Goal: Task Accomplishment & Management: Use online tool/utility

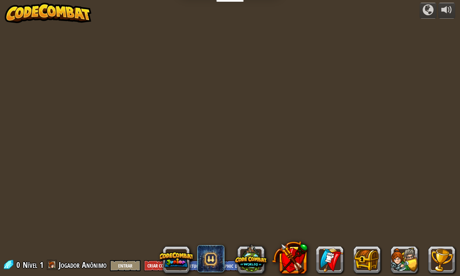
select select "pt-BR"
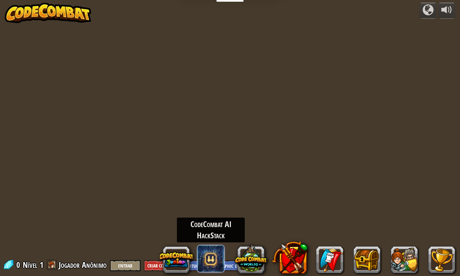
select select "pt-BR"
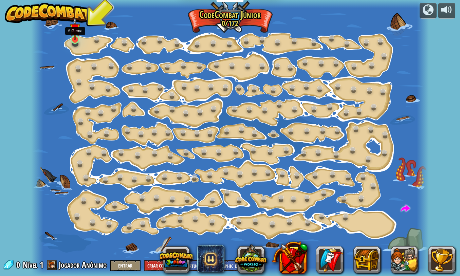
click at [73, 39] on img at bounding box center [75, 28] width 10 height 23
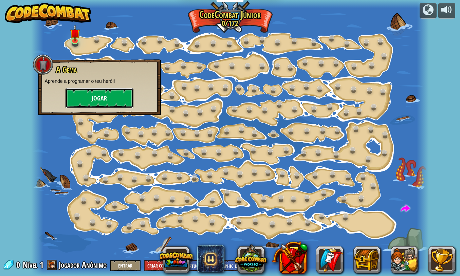
click at [88, 97] on button "Jogar" at bounding box center [100, 98] width 68 height 20
click at [88, 97] on div at bounding box center [230, 138] width 398 height 276
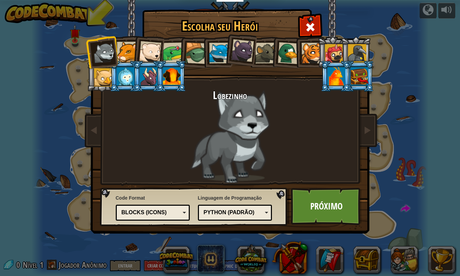
click at [148, 48] on div at bounding box center [150, 52] width 22 height 22
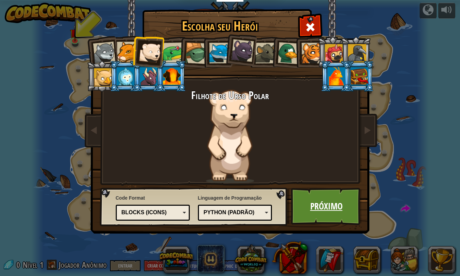
click at [343, 214] on link "Próximo" at bounding box center [326, 206] width 71 height 37
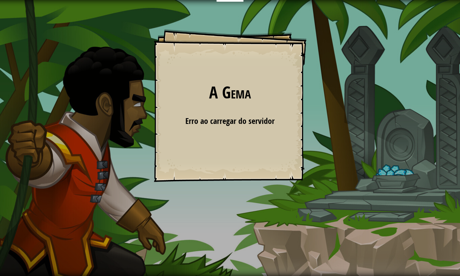
drag, startPoint x: 197, startPoint y: 110, endPoint x: 233, endPoint y: 123, distance: 38.8
click at [203, 113] on div "A [PERSON_NAME] Goals Start Level Erro ao carregar do servidor Você precisa de …" at bounding box center [230, 105] width 153 height 153
click at [233, 123] on span "Erro ao carregar do servidor" at bounding box center [230, 121] width 89 height 11
drag, startPoint x: 233, startPoint y: 123, endPoint x: 276, endPoint y: 57, distance: 78.7
click at [267, 75] on div "A [PERSON_NAME] Goals Start Level Erro ao carregar do servidor Você precisa de …" at bounding box center [230, 105] width 153 height 153
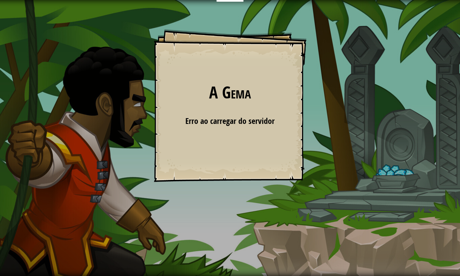
drag, startPoint x: 276, startPoint y: 57, endPoint x: 266, endPoint y: 63, distance: 11.1
click at [271, 61] on div "A [PERSON_NAME] Goals Start Level Erro ao carregar do servidor Você precisa de …" at bounding box center [230, 105] width 153 height 153
click at [251, 76] on div "A [PERSON_NAME] Goals Start Level Erro ao carregar do servidor Você precisa de …" at bounding box center [230, 105] width 153 height 153
click at [192, 121] on span "Erro ao carregar do servidor" at bounding box center [230, 121] width 89 height 11
drag, startPoint x: 219, startPoint y: 134, endPoint x: 234, endPoint y: 89, distance: 47.7
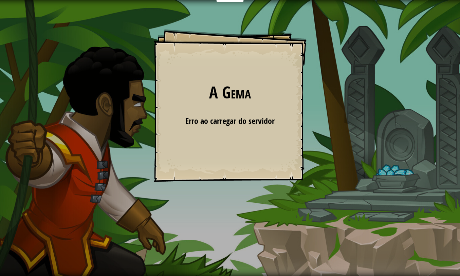
click at [233, 101] on div "A [PERSON_NAME] Goals Start Level Erro ao carregar do servidor Você precisa de …" at bounding box center [230, 105] width 153 height 153
click at [234, 89] on h1 "A Gema" at bounding box center [230, 93] width 139 height 18
click at [266, 167] on div "A [PERSON_NAME] Goals Start Level Erro ao carregar do servidor Você precisa de …" at bounding box center [230, 105] width 153 height 153
drag, startPoint x: 266, startPoint y: 167, endPoint x: 268, endPoint y: 191, distance: 23.9
click at [266, 186] on div "A [PERSON_NAME] Goals Start Level Erro ao carregar do servidor Você precisa de …" at bounding box center [230, 138] width 460 height 276
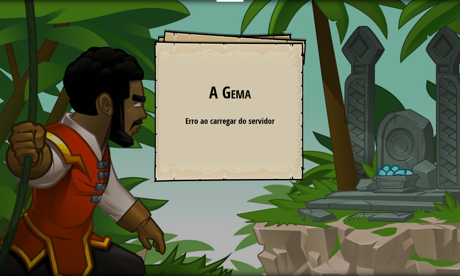
drag, startPoint x: 268, startPoint y: 191, endPoint x: 260, endPoint y: 80, distance: 111.1
click at [258, 81] on div "A [PERSON_NAME] Goals Start Level Erro ao carregar do servidor Você precisa de …" at bounding box center [230, 138] width 460 height 276
click at [157, 172] on div "A [PERSON_NAME] Goals Start Level Erro ao carregar do servidor Você precisa de …" at bounding box center [230, 105] width 153 height 153
click at [160, 154] on div "A [PERSON_NAME] Goals Start Level Erro ao carregar do servidor Você precisa de …" at bounding box center [230, 105] width 153 height 153
click at [211, 133] on div "A [PERSON_NAME] Goals Start Level Erro ao carregar do servidor Você precisa de …" at bounding box center [230, 105] width 153 height 153
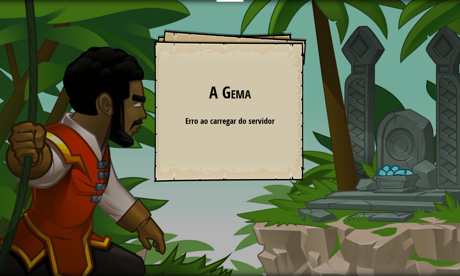
click at [211, 133] on div "A [PERSON_NAME] Goals Start Level Erro ao carregar do servidor Você precisa de …" at bounding box center [230, 105] width 153 height 153
click at [213, 139] on div "A [PERSON_NAME] Goals Start Level Erro ao carregar do servidor Você precisa de …" at bounding box center [230, 105] width 153 height 153
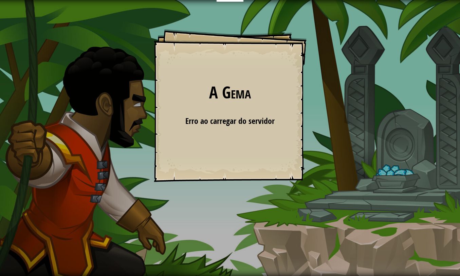
click at [200, 152] on div "A [PERSON_NAME] Goals Start Level Erro ao carregar do servidor Você precisa de …" at bounding box center [230, 105] width 153 height 153
click at [194, 185] on div "A [PERSON_NAME] Goals Start Level Erro ao carregar do servidor Você precisa de …" at bounding box center [230, 138] width 460 height 276
click at [215, 128] on div "A [PERSON_NAME] Goals Start Level Erro ao carregar do servidor Você precisa de …" at bounding box center [230, 105] width 153 height 153
click at [215, 126] on span "Erro ao carregar do servidor" at bounding box center [230, 121] width 89 height 11
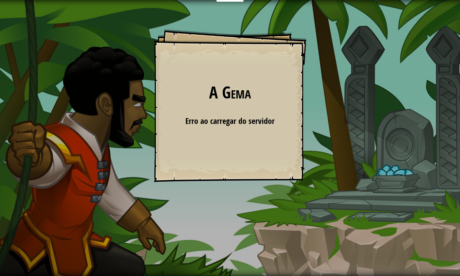
click at [236, 104] on div "A [PERSON_NAME] Goals Start Level Erro ao carregar do servidor Você precisa de …" at bounding box center [230, 105] width 153 height 153
click at [195, 101] on h1 "A Gema" at bounding box center [230, 93] width 139 height 18
click at [220, 108] on div "A [PERSON_NAME] Goals Start Level Erro ao carregar do servidor Você precisa de …" at bounding box center [230, 105] width 153 height 153
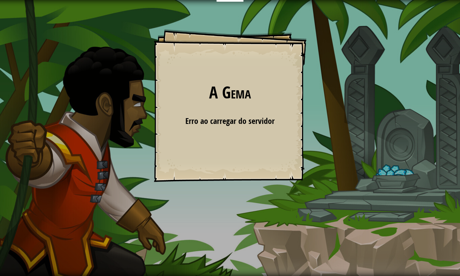
click at [220, 108] on div "A [PERSON_NAME] Goals Start Level Erro ao carregar do servidor Você precisa de …" at bounding box center [230, 105] width 153 height 153
click at [233, 145] on div "A [PERSON_NAME] Goals Start Level Erro ao carregar do servidor Você precisa de …" at bounding box center [230, 105] width 153 height 153
drag, startPoint x: 233, startPoint y: 145, endPoint x: 236, endPoint y: 139, distance: 6.6
click at [236, 145] on div "A [PERSON_NAME] Goals Start Level Erro ao carregar do servidor Você precisa de …" at bounding box center [230, 105] width 153 height 153
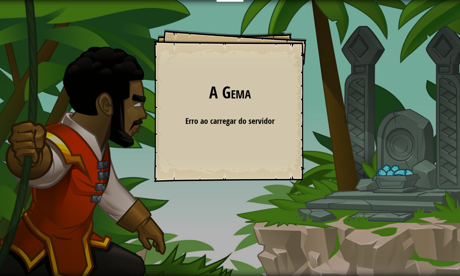
click at [239, 167] on div "A [PERSON_NAME] Goals Start Level Erro ao carregar do servidor Você precisa de …" at bounding box center [230, 105] width 153 height 153
drag, startPoint x: 233, startPoint y: 154, endPoint x: 228, endPoint y: 133, distance: 21.8
click at [231, 144] on div "A [PERSON_NAME] Goals Start Level Erro ao carregar do servidor Você precisa de …" at bounding box center [230, 105] width 153 height 153
click at [223, 117] on span "Erro ao carregar do servidor" at bounding box center [230, 121] width 89 height 11
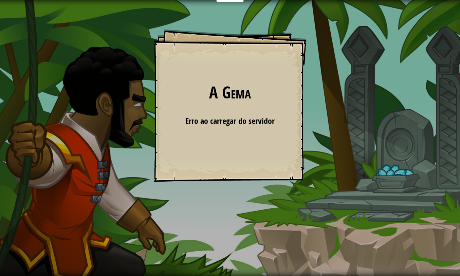
click at [227, 100] on h1 "A Gema" at bounding box center [230, 93] width 139 height 18
drag, startPoint x: 137, startPoint y: 147, endPoint x: 72, endPoint y: 172, distance: 70.0
click at [72, 172] on div "A [PERSON_NAME] Goals Start Level Erro ao carregar do servidor Você precisa de …" at bounding box center [230, 138] width 460 height 276
drag, startPoint x: 193, startPoint y: 139, endPoint x: 212, endPoint y: 118, distance: 27.9
click at [206, 126] on div "A [PERSON_NAME] Goals Start Level Erro ao carregar do servidor Você precisa de …" at bounding box center [230, 105] width 153 height 153
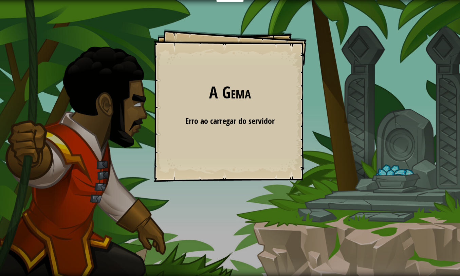
click at [212, 118] on span "Erro ao carregar do servidor" at bounding box center [230, 121] width 89 height 11
click at [217, 98] on h1 "A Gema" at bounding box center [230, 93] width 139 height 18
drag, startPoint x: 200, startPoint y: 103, endPoint x: 197, endPoint y: 106, distance: 4.8
click at [197, 106] on div "A [PERSON_NAME] Goals Start Level Erro ao carregar do servidor Você precisa de …" at bounding box center [230, 105] width 153 height 153
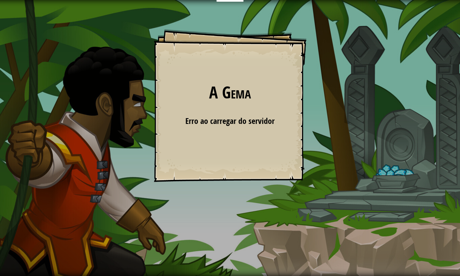
drag, startPoint x: 197, startPoint y: 106, endPoint x: 192, endPoint y: 119, distance: 14.2
click at [193, 117] on div "A [PERSON_NAME] Goals Start Level Erro ao carregar do servidor Você precisa de …" at bounding box center [230, 105] width 153 height 153
drag, startPoint x: 192, startPoint y: 119, endPoint x: 100, endPoint y: 124, distance: 92.2
click at [92, 133] on div "A [PERSON_NAME] Goals Start Level Erro ao carregar do servidor Você precisa de …" at bounding box center [230, 138] width 460 height 276
drag, startPoint x: 94, startPoint y: 129, endPoint x: 186, endPoint y: 172, distance: 101.9
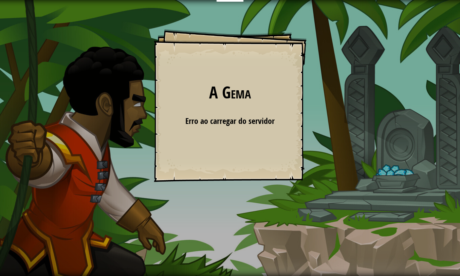
click at [175, 171] on div "A [PERSON_NAME] Goals Start Level Erro ao carregar do servidor Você precisa de …" at bounding box center [230, 138] width 460 height 276
drag, startPoint x: 221, startPoint y: 177, endPoint x: 209, endPoint y: 186, distance: 14.6
click at [209, 186] on div "A [PERSON_NAME] Goals Start Level Erro ao carregar do servidor Você precisa de …" at bounding box center [230, 138] width 460 height 276
click at [299, 227] on div "A [PERSON_NAME] Goals Start Level Erro ao carregar do servidor Você precisa de …" at bounding box center [230, 138] width 460 height 276
click at [298, 228] on div "A [PERSON_NAME] Goals Start Level Erro ao carregar do servidor Você precisa de …" at bounding box center [230, 138] width 460 height 276
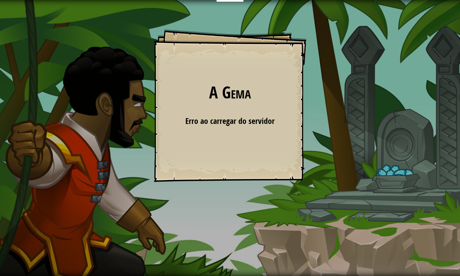
drag, startPoint x: 298, startPoint y: 228, endPoint x: 266, endPoint y: 224, distance: 32.5
click at [298, 228] on div "A [PERSON_NAME] Goals Start Level Erro ao carregar do servidor Você precisa de …" at bounding box center [230, 138] width 460 height 276
click at [265, 224] on div "A [PERSON_NAME] Goals Start Level Erro ao carregar do servidor Você precisa de …" at bounding box center [230, 138] width 460 height 276
click at [233, 107] on div "A [PERSON_NAME] Goals Start Level Erro ao carregar do servidor Você precisa de …" at bounding box center [230, 105] width 153 height 153
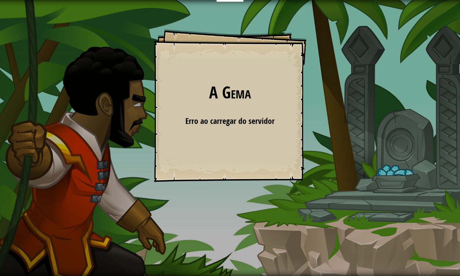
click at [233, 107] on div "A [PERSON_NAME] Goals Start Level Erro ao carregar do servidor Você precisa de …" at bounding box center [230, 105] width 153 height 153
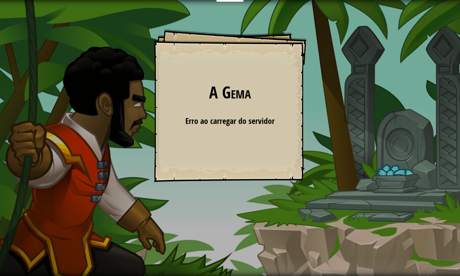
click at [233, 107] on div "A [PERSON_NAME] Goals Start Level Erro ao carregar do servidor Você precisa de …" at bounding box center [230, 105] width 153 height 153
click at [258, 120] on span "Erro ao carregar do servidor" at bounding box center [230, 121] width 89 height 11
drag, startPoint x: 258, startPoint y: 120, endPoint x: 275, endPoint y: 118, distance: 16.9
click at [260, 120] on span "Erro ao carregar do servidor" at bounding box center [230, 121] width 89 height 11
click at [278, 117] on div "Erro ao carregar do servidor" at bounding box center [230, 121] width 139 height 12
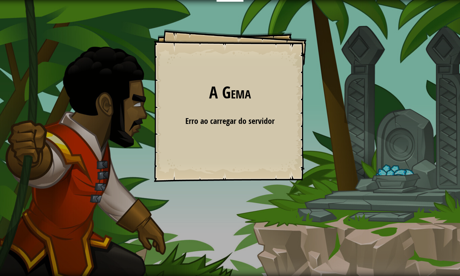
click at [279, 116] on div "A [PERSON_NAME] Goals Start Level Erro ao carregar do servidor Você precisa de …" at bounding box center [230, 105] width 153 height 153
drag, startPoint x: 279, startPoint y: 116, endPoint x: 274, endPoint y: 102, distance: 15.2
click at [274, 102] on div "A [PERSON_NAME] Goals Start Level Erro ao carregar do servidor Você precisa de …" at bounding box center [230, 105] width 153 height 153
click at [281, 119] on div "A [PERSON_NAME] Goals Start Level Erro ao carregar do servidor Você precisa de …" at bounding box center [230, 105] width 153 height 153
click at [221, 138] on div "A [PERSON_NAME] Goals Start Level Erro ao carregar do servidor Você precisa de …" at bounding box center [230, 105] width 153 height 153
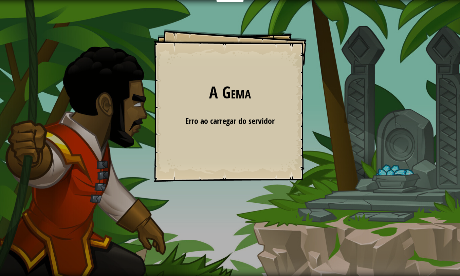
click at [221, 138] on div "A [PERSON_NAME] Goals Start Level Erro ao carregar do servidor Você precisa de …" at bounding box center [230, 105] width 153 height 153
click at [125, 254] on div "A [PERSON_NAME] Goals Start Level Erro ao carregar do servidor Você precisa de …" at bounding box center [230, 138] width 460 height 276
click at [248, 174] on div "A [PERSON_NAME] Goals Start Level Erro ao carregar do servidor Você precisa de …" at bounding box center [230, 105] width 153 height 153
drag, startPoint x: 263, startPoint y: 123, endPoint x: 260, endPoint y: 128, distance: 5.2
click at [260, 128] on div "A [PERSON_NAME] Goals Start Level Erro ao carregar do servidor Você precisa de …" at bounding box center [230, 105] width 153 height 153
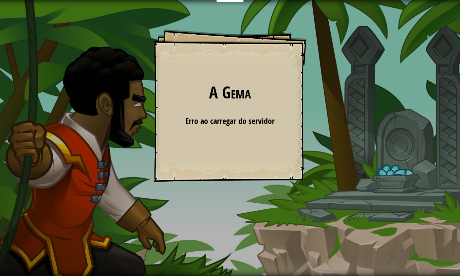
click at [260, 128] on div "A [PERSON_NAME] Goals Start Level Erro ao carregar do servidor Você precisa de …" at bounding box center [230, 105] width 153 height 153
click at [251, 139] on div "A [PERSON_NAME] Goals Start Level Erro ao carregar do servidor Você precisa de …" at bounding box center [230, 105] width 153 height 153
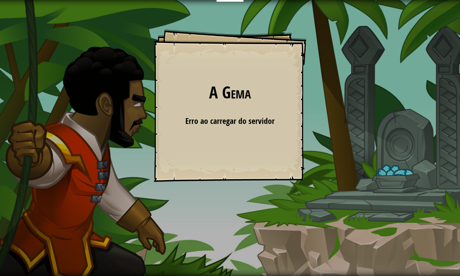
click at [251, 139] on div "A [PERSON_NAME] Goals Start Level Erro ao carregar do servidor Você precisa de …" at bounding box center [230, 105] width 153 height 153
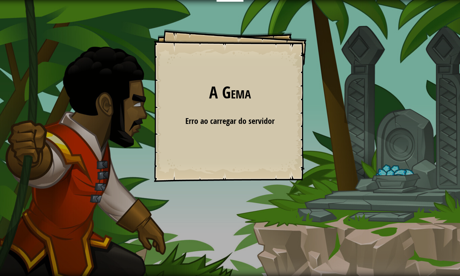
click at [115, 162] on div "A [PERSON_NAME] Goals Start Level Erro ao carregar do servidor Você precisa de …" at bounding box center [230, 138] width 460 height 276
click at [211, 103] on div "A [PERSON_NAME] Goals Start Level Erro ao carregar do servidor Você precisa de …" at bounding box center [230, 105] width 153 height 153
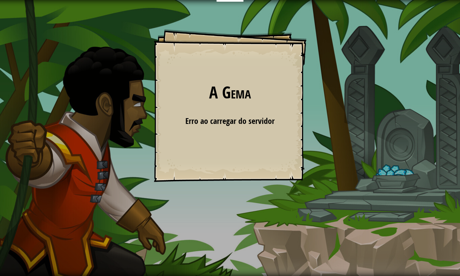
click at [211, 103] on div "A [PERSON_NAME] Goals Start Level Erro ao carregar do servidor Você precisa de …" at bounding box center [230, 105] width 153 height 153
click at [208, 103] on div "A [PERSON_NAME] Goals Start Level Erro ao carregar do servidor Você precisa de …" at bounding box center [230, 105] width 153 height 153
drag, startPoint x: 208, startPoint y: 103, endPoint x: 293, endPoint y: -28, distance: 156.2
click at [293, 0] on html "Educadores Create Free Account School & District Solutions Teacher Toolkit Prev…" at bounding box center [230, 0] width 460 height 0
click at [240, 137] on div "A [PERSON_NAME] Goals Start Level Erro ao carregar do servidor Você precisa de …" at bounding box center [230, 105] width 153 height 153
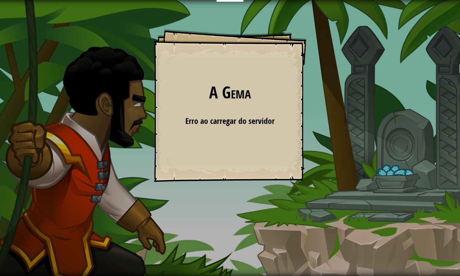
click at [229, 141] on div "A [PERSON_NAME] Goals Start Level Erro ao carregar do servidor Você precisa de …" at bounding box center [230, 105] width 153 height 153
click at [193, 48] on div "A [PERSON_NAME] Goals Start Level Erro ao carregar do servidor Você precisa de …" at bounding box center [230, 105] width 153 height 153
drag, startPoint x: 193, startPoint y: 48, endPoint x: 189, endPoint y: 49, distance: 4.3
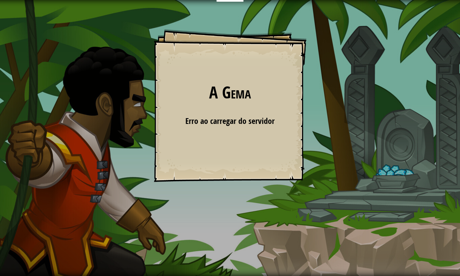
click at [189, 49] on div "A [PERSON_NAME] Goals Start Level Erro ao carregar do servidor Você precisa de …" at bounding box center [230, 105] width 153 height 153
drag, startPoint x: 206, startPoint y: 95, endPoint x: 206, endPoint y: 100, distance: 4.8
click at [206, 100] on h1 "A Gema" at bounding box center [230, 93] width 139 height 18
click at [202, 173] on div "A [PERSON_NAME] Goals Start Level Erro ao carregar do servidor Você precisa de …" at bounding box center [230, 105] width 153 height 153
click at [226, 104] on div "A [PERSON_NAME] Goals Start Level Erro ao carregar do servidor Você precisa de …" at bounding box center [230, 105] width 153 height 153
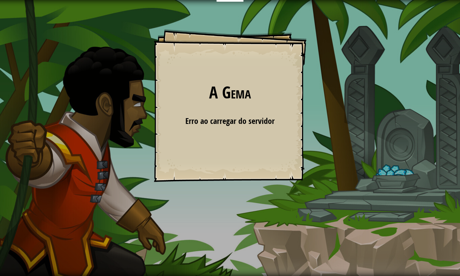
drag, startPoint x: 258, startPoint y: 100, endPoint x: 251, endPoint y: 90, distance: 11.7
click at [258, 89] on h1 "A Gema" at bounding box center [230, 93] width 139 height 18
click at [244, 93] on h1 "A Gema" at bounding box center [230, 93] width 139 height 18
drag, startPoint x: 220, startPoint y: 96, endPoint x: 234, endPoint y: 79, distance: 22.7
click at [231, 82] on div "A [PERSON_NAME] Goals Start Level Erro ao carregar do servidor Você precisa de …" at bounding box center [230, 105] width 153 height 153
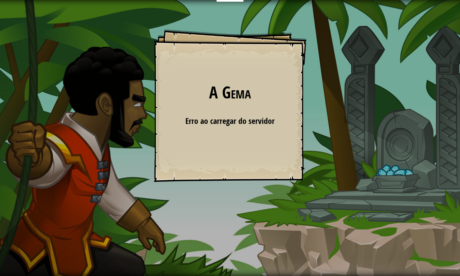
click at [234, 78] on div "A [PERSON_NAME] Goals Start Level Erro ao carregar do servidor Você precisa de …" at bounding box center [230, 105] width 153 height 153
drag, startPoint x: 234, startPoint y: 78, endPoint x: 229, endPoint y: 97, distance: 19.1
click at [234, 79] on div "A [PERSON_NAME] Goals Start Level Erro ao carregar do servidor Você precisa de …" at bounding box center [230, 105] width 153 height 153
drag, startPoint x: 228, startPoint y: 101, endPoint x: 228, endPoint y: 107, distance: 5.8
click at [228, 107] on div "A [PERSON_NAME] Goals Start Level Erro ao carregar do servidor Você precisa de …" at bounding box center [230, 105] width 153 height 153
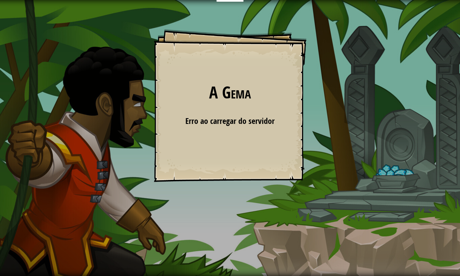
click at [227, 133] on div "A [PERSON_NAME] Goals Start Level Erro ao carregar do servidor Você precisa de …" at bounding box center [230, 105] width 153 height 153
drag, startPoint x: 227, startPoint y: 129, endPoint x: 229, endPoint y: 82, distance: 47.0
click at [228, 115] on div "A [PERSON_NAME] Goals Start Level Erro ao carregar do servidor Você precisa de …" at bounding box center [230, 105] width 153 height 153
click at [229, 82] on div "A [PERSON_NAME] Goals Start Level Erro ao carregar do servidor Você precisa de …" at bounding box center [230, 105] width 153 height 153
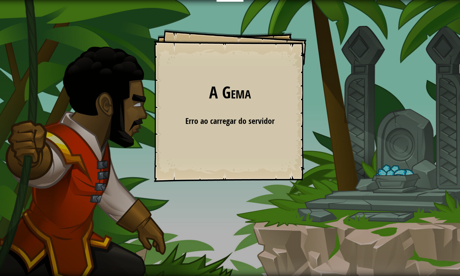
click at [229, 82] on div "A [PERSON_NAME] Goals Start Level Erro ao carregar do servidor Você precisa de …" at bounding box center [230, 105] width 153 height 153
click at [226, 93] on h1 "A Gema" at bounding box center [230, 93] width 139 height 18
click at [228, 99] on h1 "A Gema" at bounding box center [230, 93] width 139 height 18
click at [234, 107] on div "A [PERSON_NAME] Goals Start Level Erro ao carregar do servidor Você precisa de …" at bounding box center [230, 105] width 153 height 153
drag, startPoint x: 237, startPoint y: 115, endPoint x: 240, endPoint y: 121, distance: 6.2
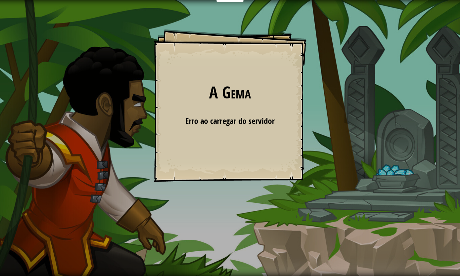
click at [240, 121] on div "A [PERSON_NAME] Goals Start Level Erro ao carregar do servidor Você precisa de …" at bounding box center [230, 105] width 153 height 153
click at [240, 121] on span "Erro ao carregar do servidor" at bounding box center [230, 121] width 89 height 11
click at [216, 152] on div "A [PERSON_NAME] Goals Start Level Erro ao carregar do servidor Você precisa de …" at bounding box center [230, 105] width 153 height 153
drag, startPoint x: 228, startPoint y: 90, endPoint x: 223, endPoint y: 96, distance: 7.5
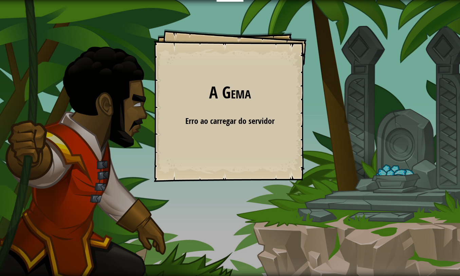
click at [223, 96] on h1 "A Gema" at bounding box center [230, 93] width 139 height 18
click at [164, 139] on div "A [PERSON_NAME] Goals Start Level Erro ao carregar do servidor Você precisa de …" at bounding box center [230, 105] width 153 height 153
click at [161, 138] on div "A [PERSON_NAME] Goals Start Level Erro ao carregar do servidor Você precisa de …" at bounding box center [230, 105] width 153 height 153
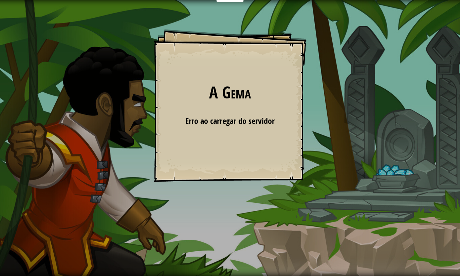
click at [161, 139] on div "A [PERSON_NAME] Goals Start Level Erro ao carregar do servidor Você precisa de …" at bounding box center [230, 105] width 153 height 153
